Goal: Information Seeking & Learning: Learn about a topic

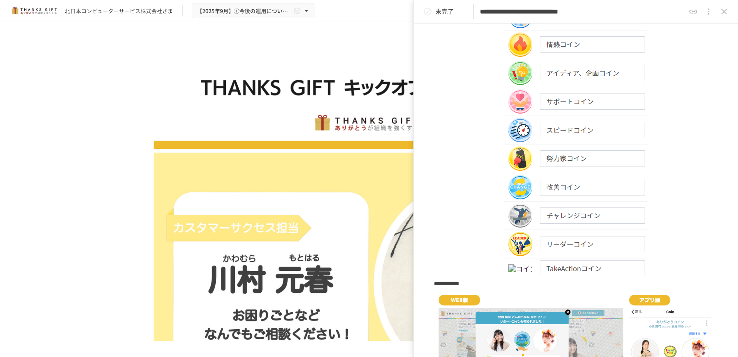
scroll to position [309, 0]
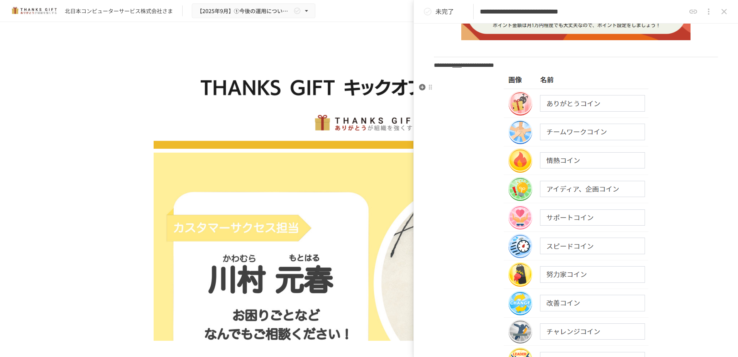
click at [518, 110] on img at bounding box center [576, 232] width 145 height 317
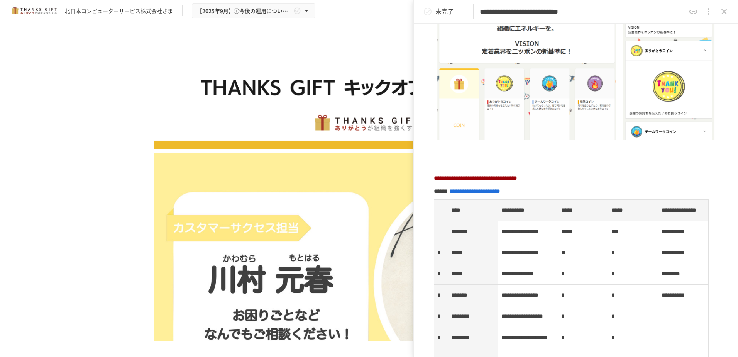
scroll to position [1042, 0]
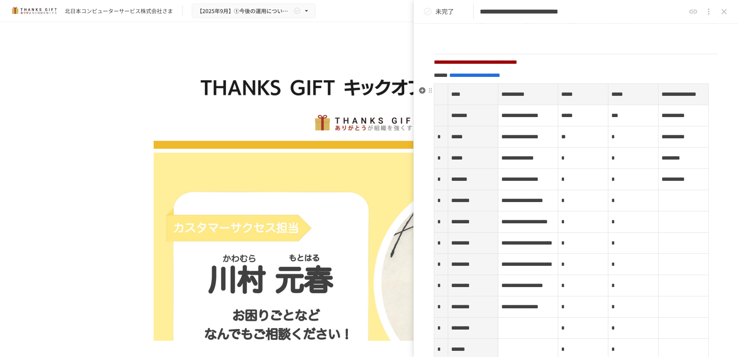
click at [520, 182] on span "**********" at bounding box center [519, 179] width 37 height 6
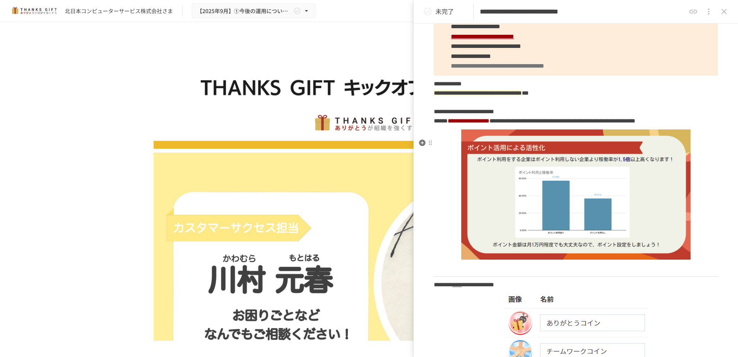
scroll to position [0, 0]
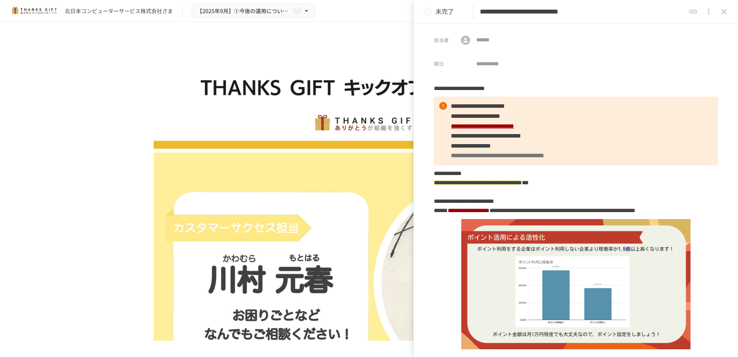
click at [726, 12] on icon "close drawer" at bounding box center [724, 11] width 9 height 9
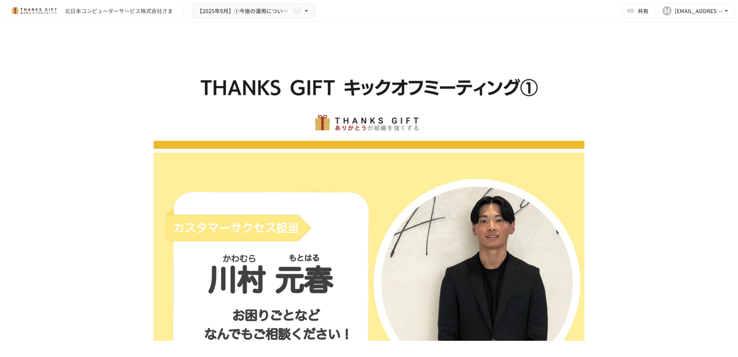
click at [703, 11] on div "[EMAIL_ADDRESS][DOMAIN_NAME]" at bounding box center [699, 11] width 48 height 10
click at [630, 68] on div at bounding box center [369, 178] width 738 height 357
click at [307, 9] on icon "button" at bounding box center [307, 11] width 8 height 8
click at [35, 75] on div at bounding box center [369, 178] width 738 height 357
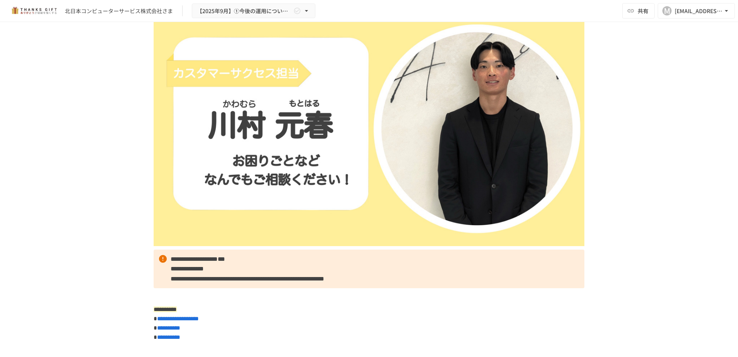
scroll to position [386, 0]
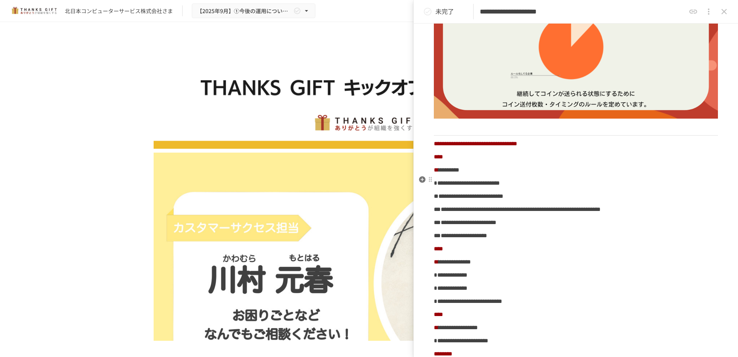
scroll to position [347, 0]
